Goal: Task Accomplishment & Management: Manage account settings

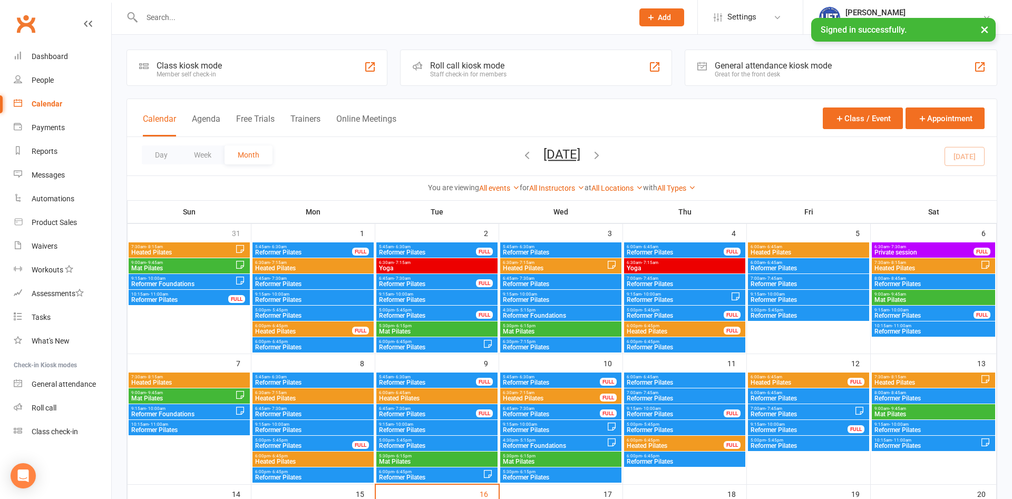
scroll to position [108, 0]
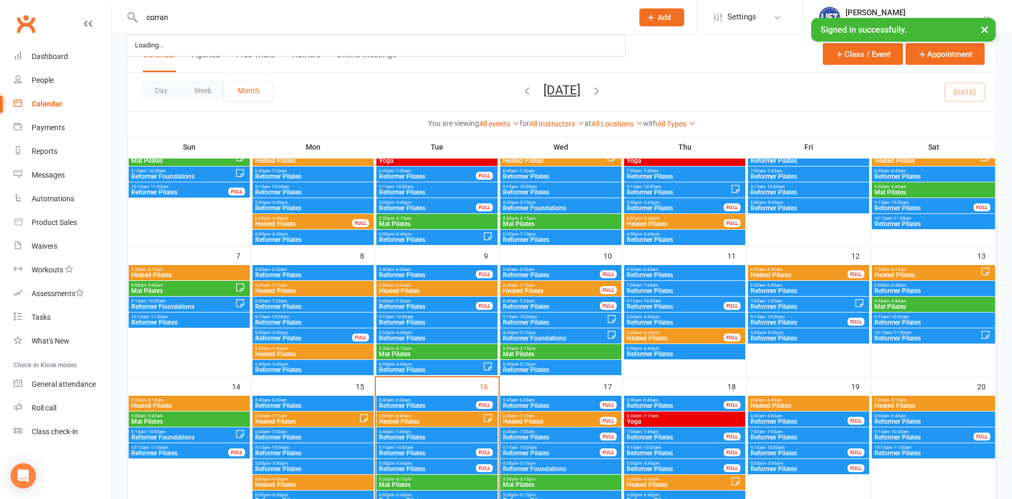
type input "corran"
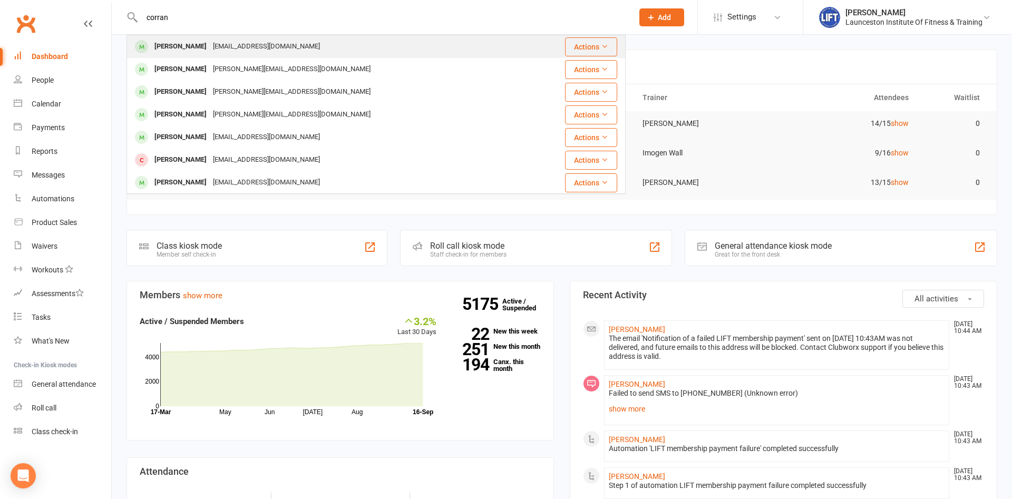
type input "corran"
click at [264, 37] on div "[PERSON_NAME] [EMAIL_ADDRESS][DOMAIN_NAME]" at bounding box center [328, 47] width 400 height 22
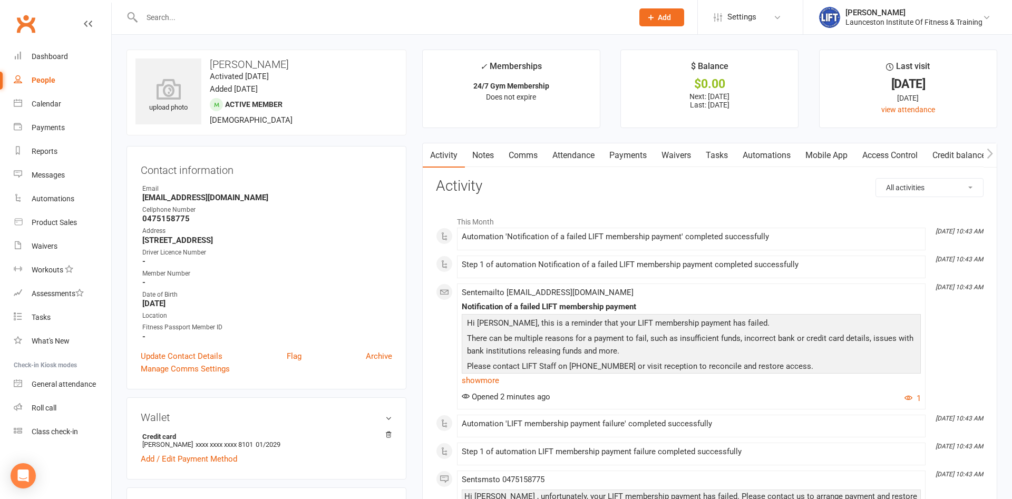
click at [626, 152] on link "Payments" at bounding box center [628, 155] width 52 height 24
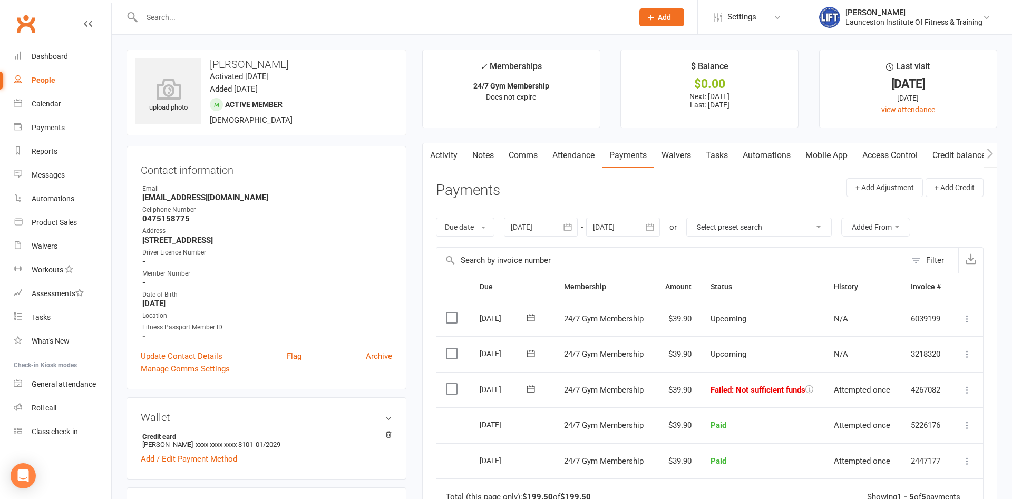
click at [969, 390] on icon at bounding box center [967, 390] width 11 height 11
click at [898, 493] on link "Retry now" at bounding box center [921, 494] width 104 height 21
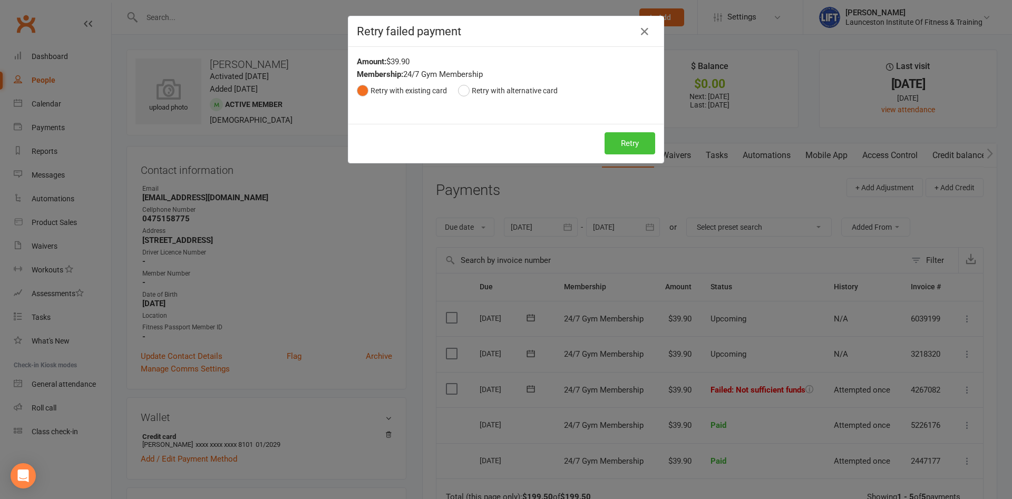
click at [629, 144] on button "Retry" at bounding box center [630, 143] width 51 height 22
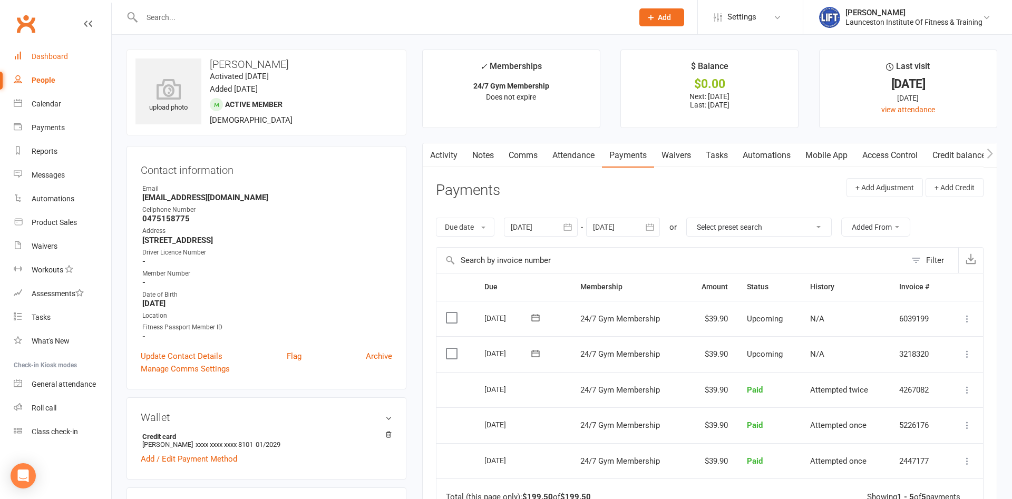
click at [63, 58] on div "Dashboard" at bounding box center [50, 56] width 36 height 8
